Goal: Task Accomplishment & Management: Manage account settings

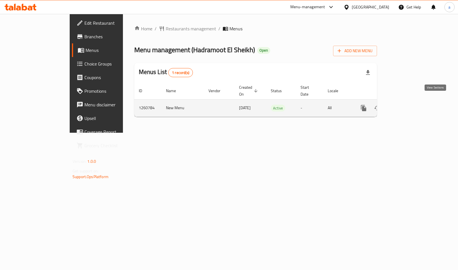
click at [408, 104] on icon "enhanced table" at bounding box center [404, 107] width 7 height 7
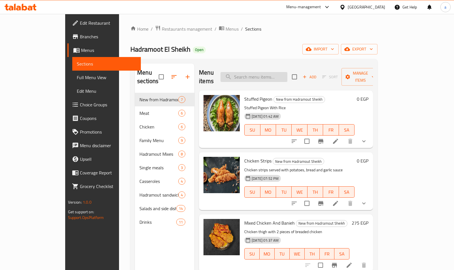
click at [267, 75] on input "search" at bounding box center [253, 77] width 67 height 10
paste input "فراخ كبسة"
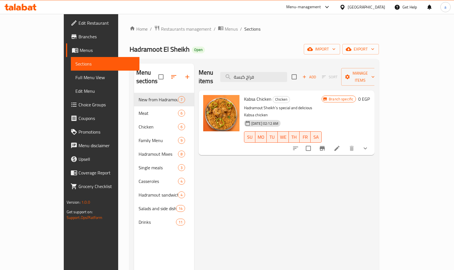
type input "فراخ كبسة"
click at [244, 95] on span "Kabsa Chicken" at bounding box center [257, 99] width 27 height 8
click at [229, 100] on icon "delete image" at bounding box center [231, 102] width 4 height 5
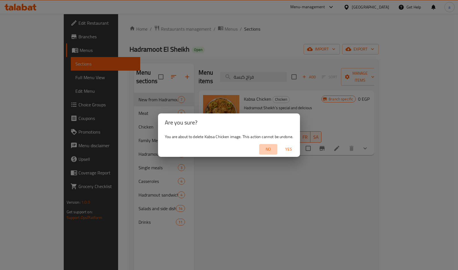
click at [266, 151] on span "No" at bounding box center [268, 149] width 14 height 7
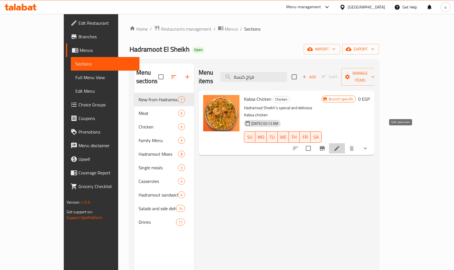
click at [340, 145] on icon at bounding box center [336, 148] width 7 height 7
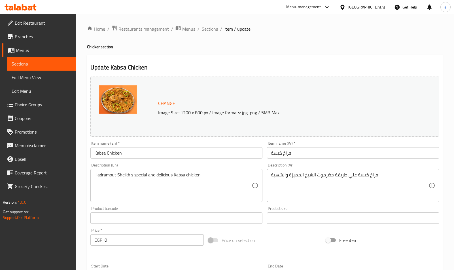
scroll to position [151, 0]
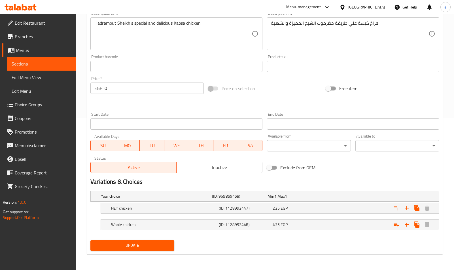
click at [121, 111] on div "Start Date Start Date" at bounding box center [176, 121] width 176 height 22
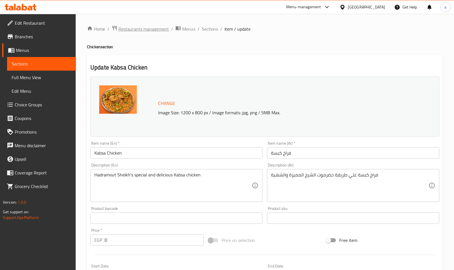
click at [143, 32] on span "Restaurants management" at bounding box center [143, 28] width 50 height 7
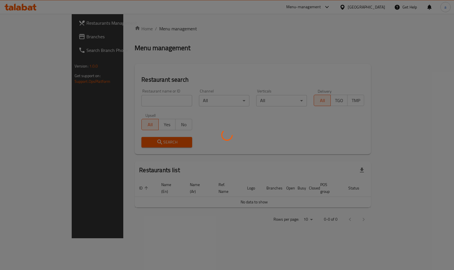
click at [25, 39] on div at bounding box center [227, 135] width 454 height 270
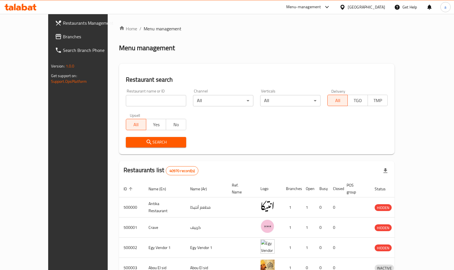
click at [55, 38] on icon at bounding box center [58, 36] width 7 height 7
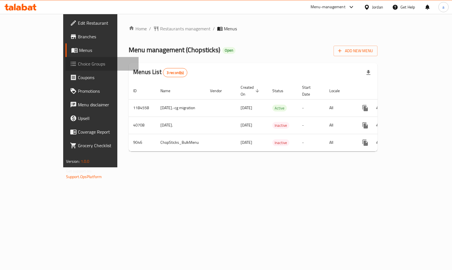
click at [78, 64] on span "Choice Groups" at bounding box center [106, 63] width 56 height 7
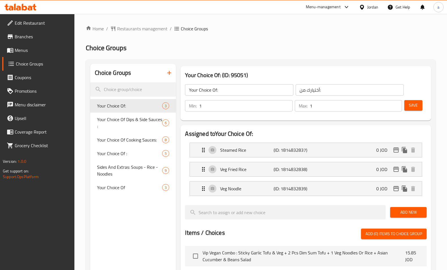
click at [134, 121] on div at bounding box center [223, 135] width 447 height 270
click at [134, 121] on span "Your Choice Of Dips & Side Sauces :" at bounding box center [123, 123] width 52 height 14
type input "Your Choice Of Dips & Side Sauces :"
type input "اختيارك من الصلصات الجانبية والغموس:"
type input "0"
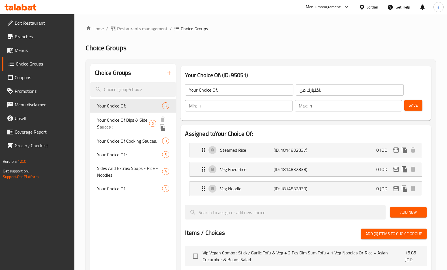
type input "0"
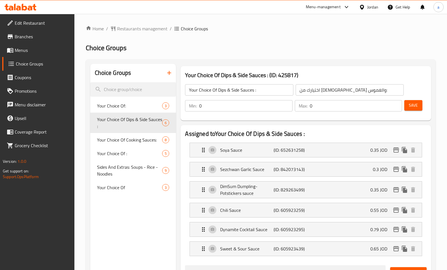
click at [249, 56] on div "Home / Restaurants management / Choice Groups Choice Groups Choice Groups Your …" at bounding box center [261, 270] width 350 height 491
click at [225, 50] on h2 "Choice Groups" at bounding box center [261, 47] width 350 height 9
click at [158, 31] on span "Restaurants management" at bounding box center [142, 28] width 50 height 7
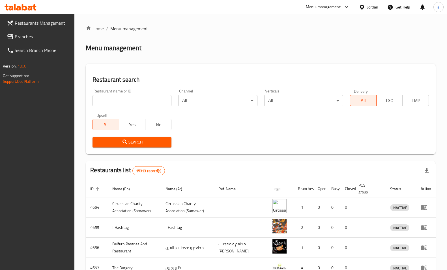
click at [50, 37] on span "Branches" at bounding box center [42, 36] width 55 height 7
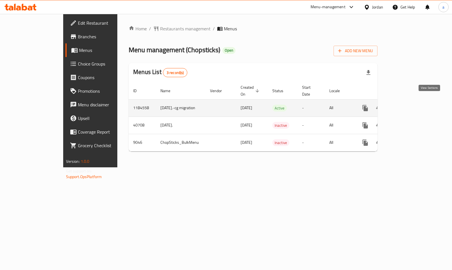
click at [409, 104] on icon "enhanced table" at bounding box center [405, 107] width 7 height 7
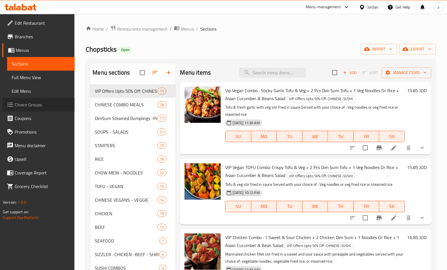
click at [35, 103] on span "Choice Groups" at bounding box center [42, 104] width 55 height 7
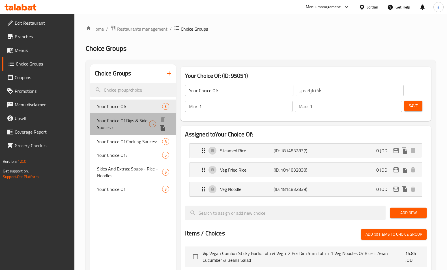
click at [136, 127] on span "Your Choice Of Dips & Side Sauces :" at bounding box center [123, 124] width 52 height 14
type input "Your Choice Of Dips & Side Sauces :"
type input "اختيارك من [DEMOGRAPHIC_DATA] والغموس:"
type input "0"
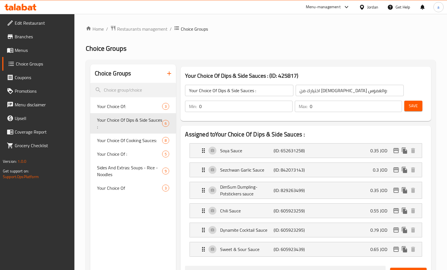
click at [248, 52] on h2 "Choice Groups" at bounding box center [261, 48] width 350 height 9
click at [125, 31] on span "Restaurants management" at bounding box center [142, 28] width 50 height 7
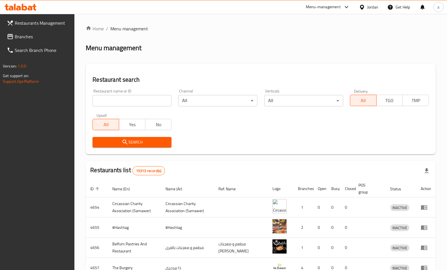
click at [25, 36] on span "Branches" at bounding box center [42, 36] width 55 height 7
